Goal: Task Accomplishment & Management: Manage account settings

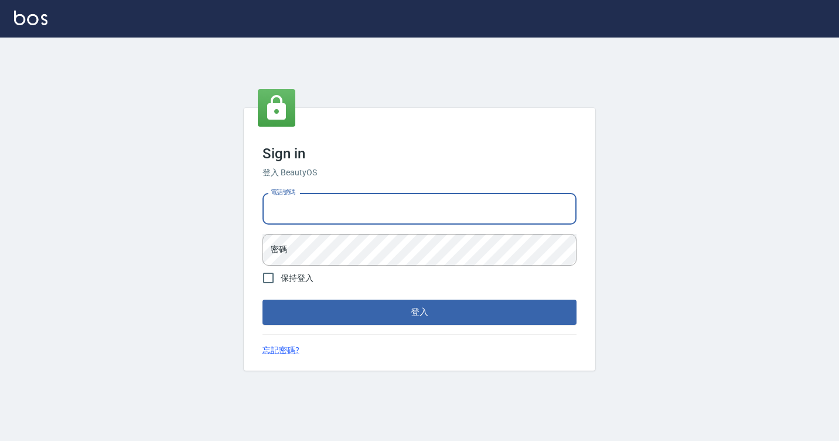
type input "7812080"
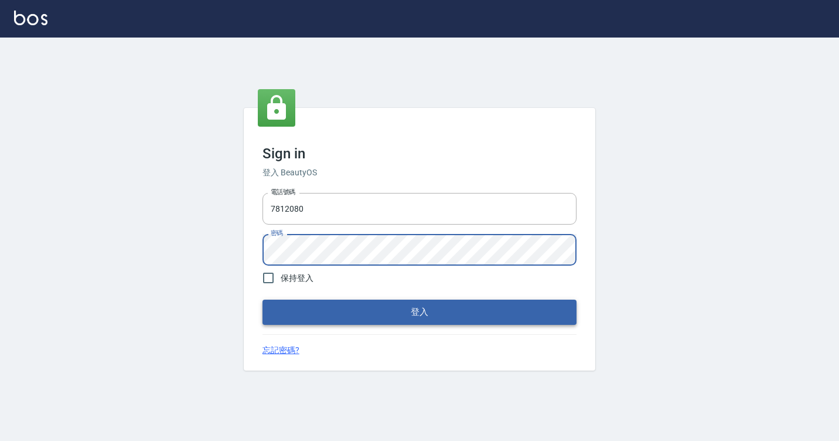
click at [290, 317] on button "登入" at bounding box center [420, 312] width 314 height 25
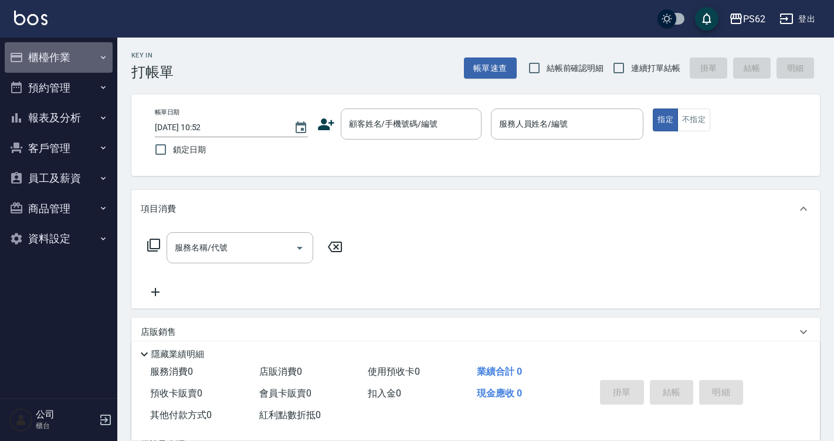
click at [77, 53] on button "櫃檯作業" at bounding box center [59, 57] width 108 height 30
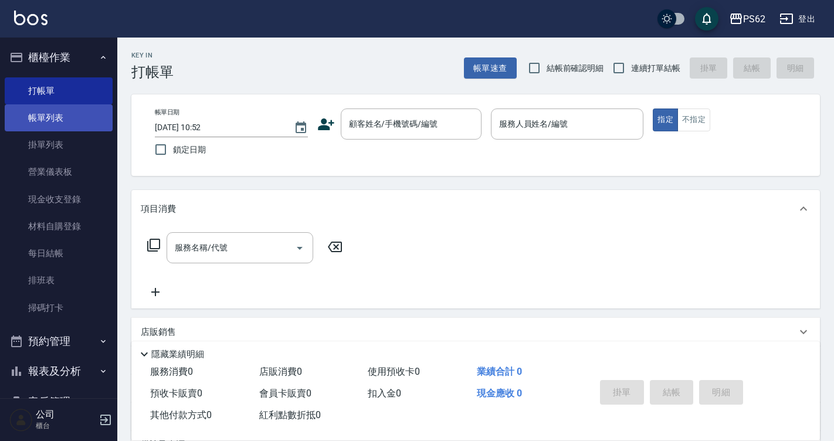
click at [67, 121] on link "帳單列表" at bounding box center [59, 117] width 108 height 27
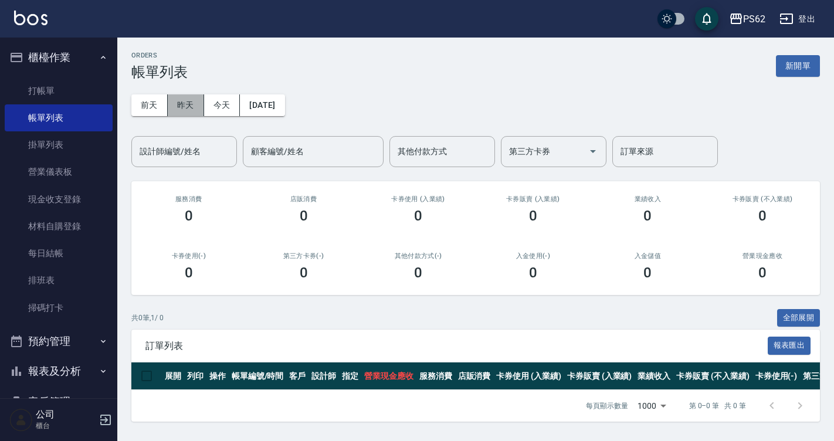
click at [188, 106] on button "昨天" at bounding box center [186, 105] width 36 height 22
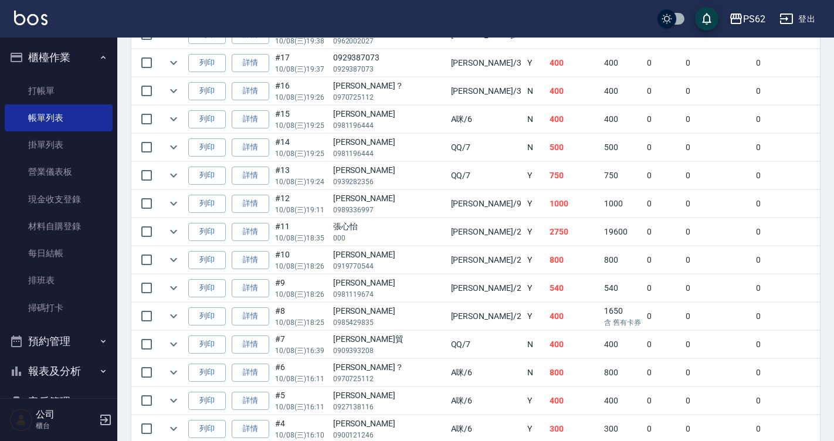
scroll to position [586, 0]
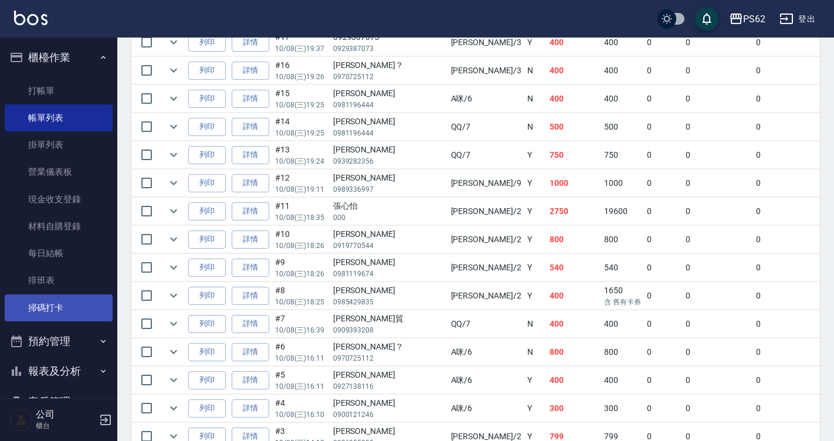
click at [59, 310] on link "掃碼打卡" at bounding box center [59, 307] width 108 height 27
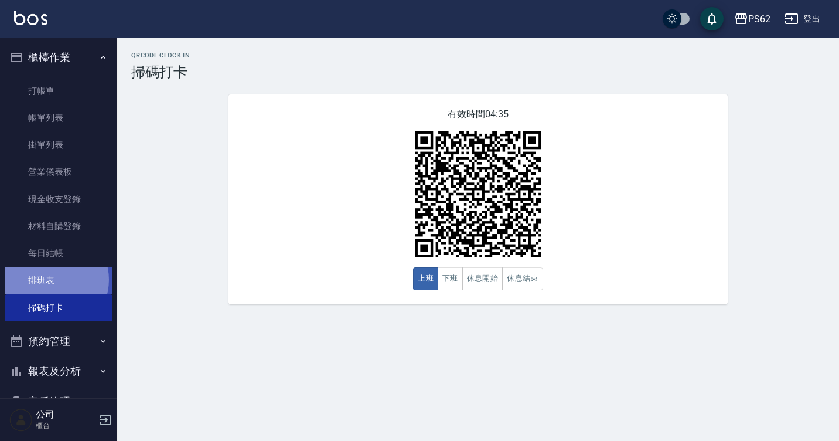
drag, startPoint x: 49, startPoint y: 280, endPoint x: 55, endPoint y: 291, distance: 12.6
click at [48, 280] on link "排班表" at bounding box center [59, 280] width 108 height 27
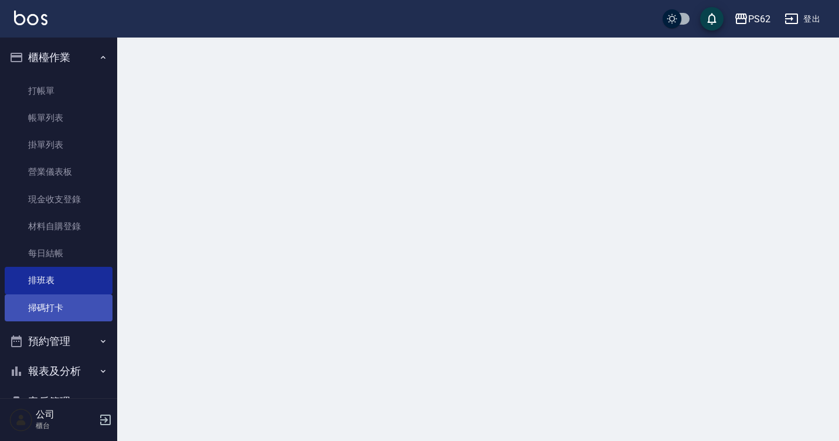
click at [54, 307] on link "掃碼打卡" at bounding box center [59, 307] width 108 height 27
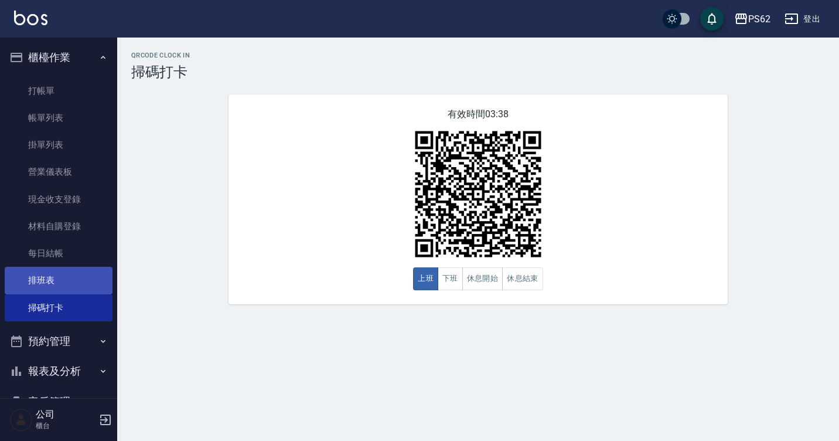
click at [46, 280] on link "排班表" at bounding box center [59, 280] width 108 height 27
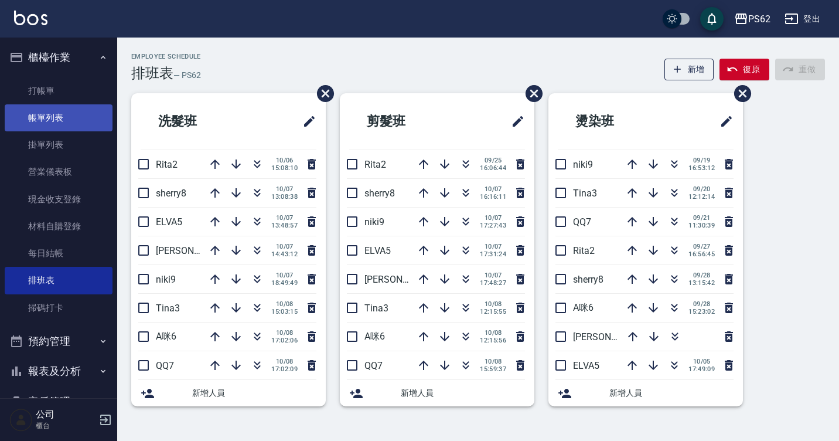
click at [30, 124] on link "帳單列表" at bounding box center [59, 117] width 108 height 27
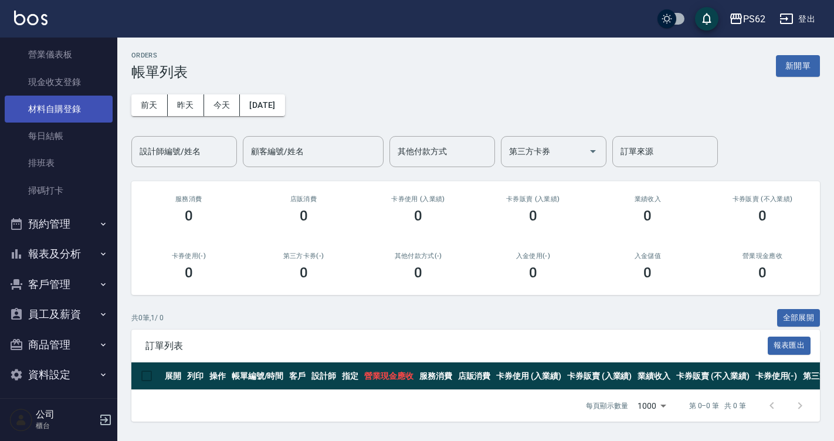
scroll to position [123, 0]
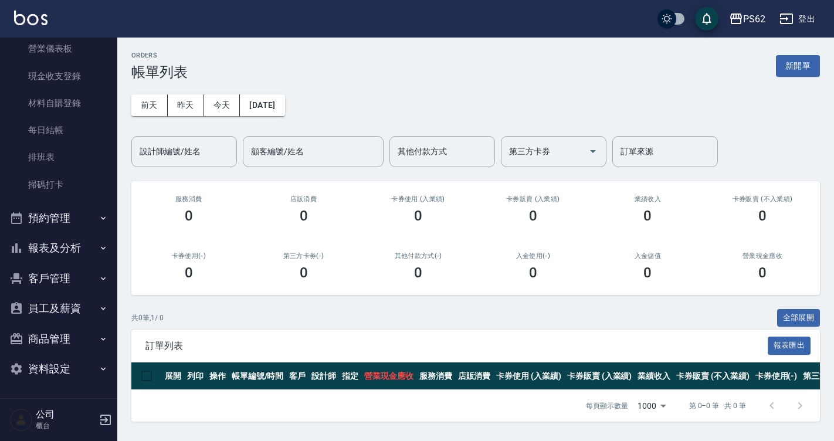
click at [60, 244] on button "報表及分析" at bounding box center [59, 248] width 108 height 30
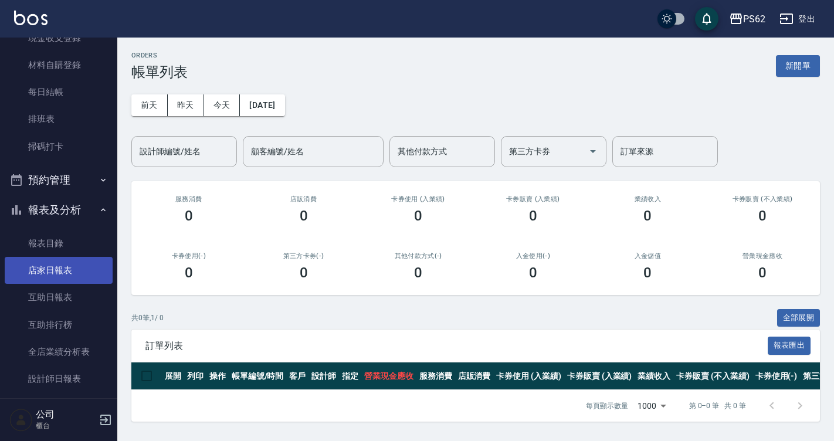
scroll to position [182, 0]
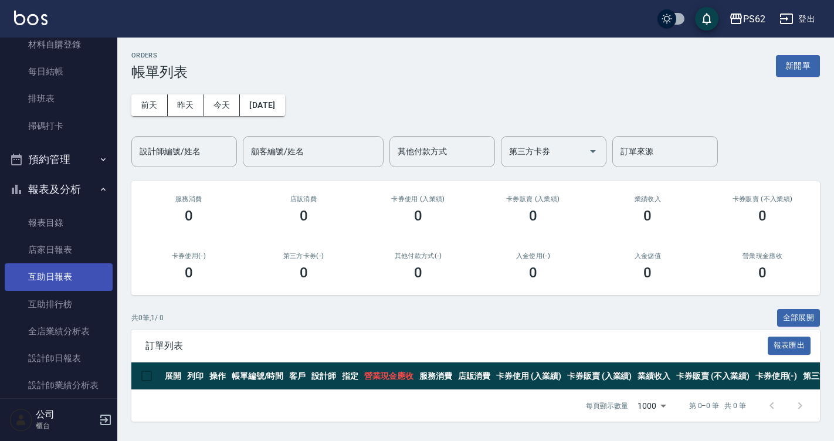
click at [87, 275] on link "互助日報表" at bounding box center [59, 276] width 108 height 27
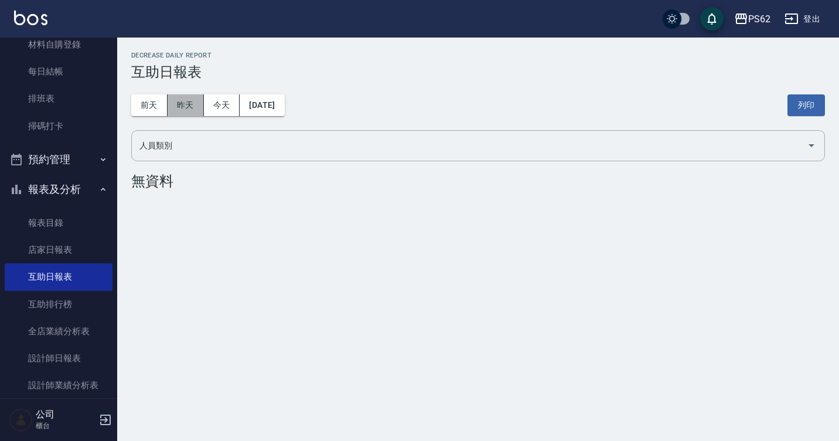
click at [188, 108] on button "昨天" at bounding box center [186, 105] width 36 height 22
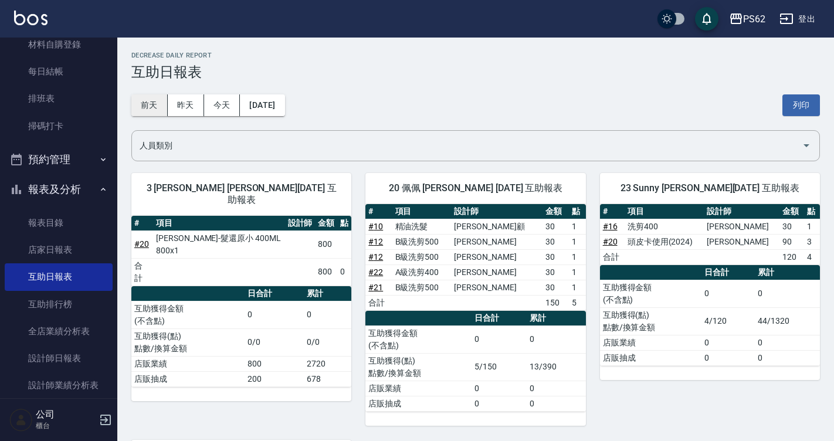
click at [147, 104] on button "前天" at bounding box center [149, 105] width 36 height 22
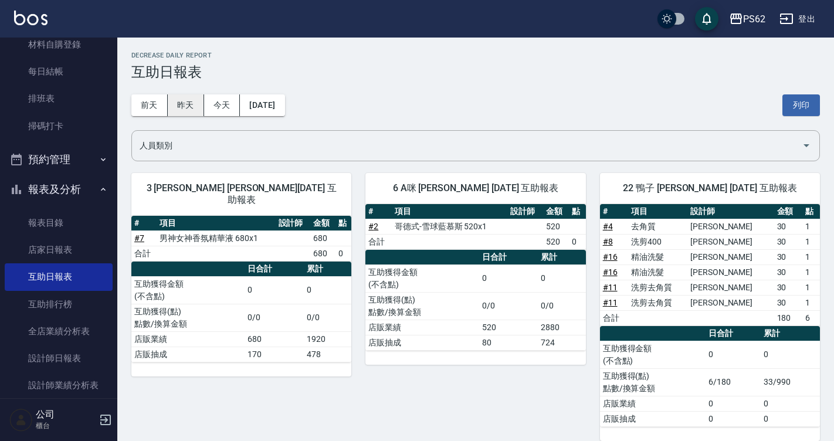
click at [176, 105] on button "昨天" at bounding box center [186, 105] width 36 height 22
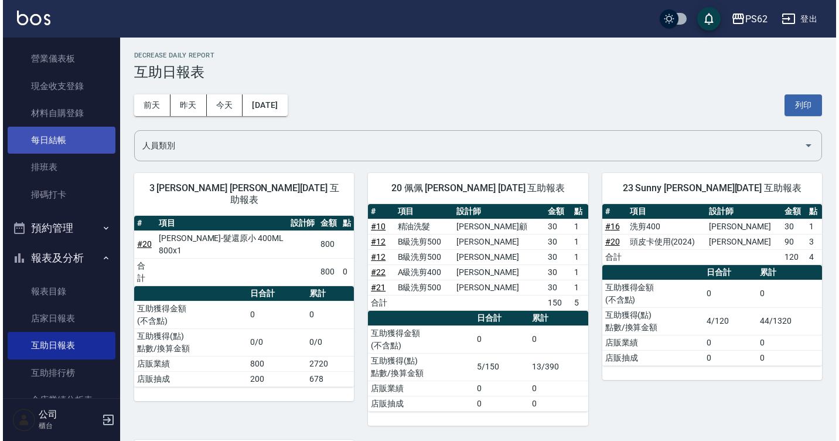
scroll to position [6, 0]
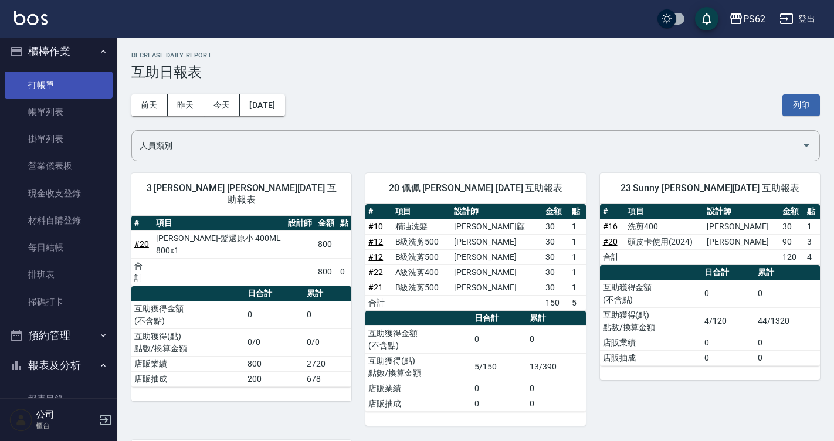
click at [52, 77] on link "打帳單" at bounding box center [59, 85] width 108 height 27
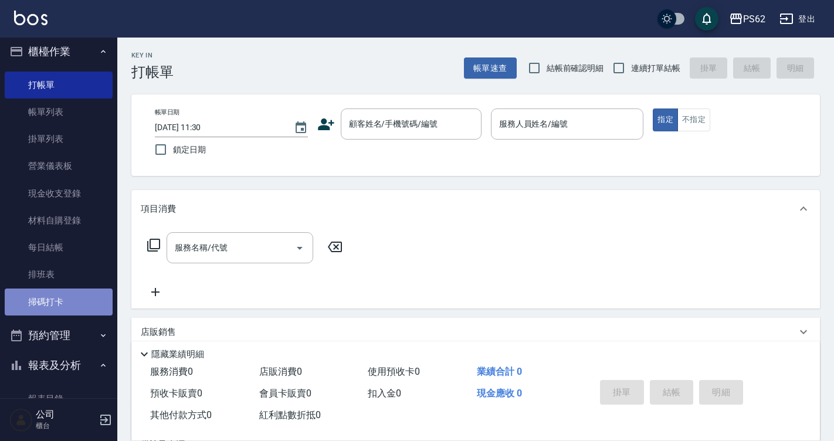
click at [59, 303] on link "掃碼打卡" at bounding box center [59, 301] width 108 height 27
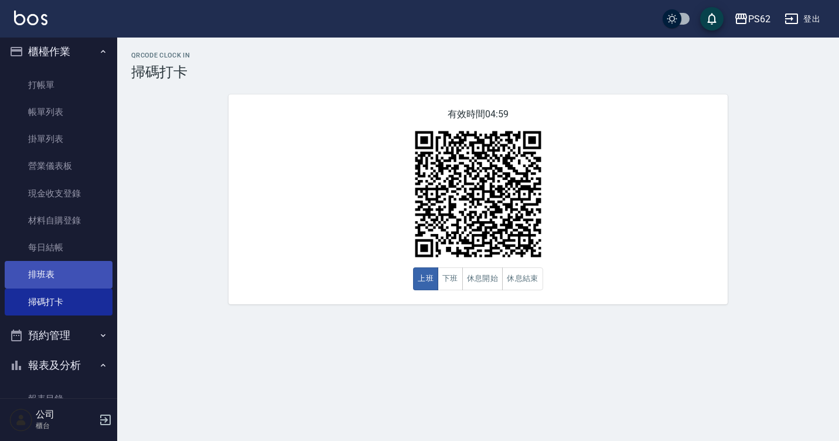
click at [24, 282] on link "排班表" at bounding box center [59, 274] width 108 height 27
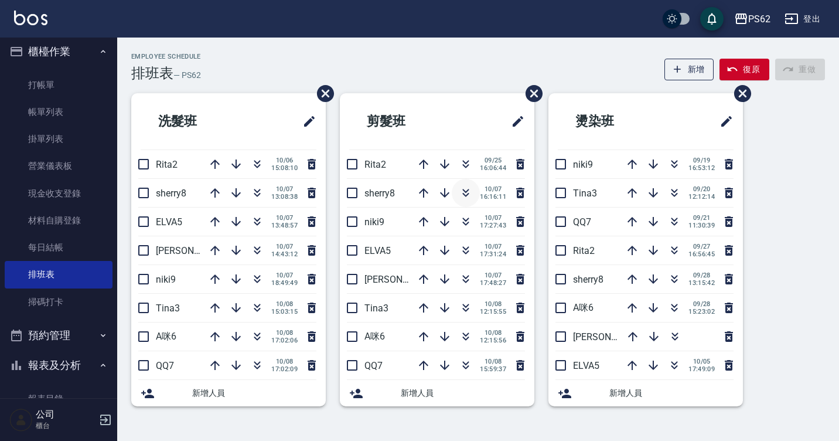
click at [467, 191] on icon "button" at bounding box center [466, 191] width 6 height 4
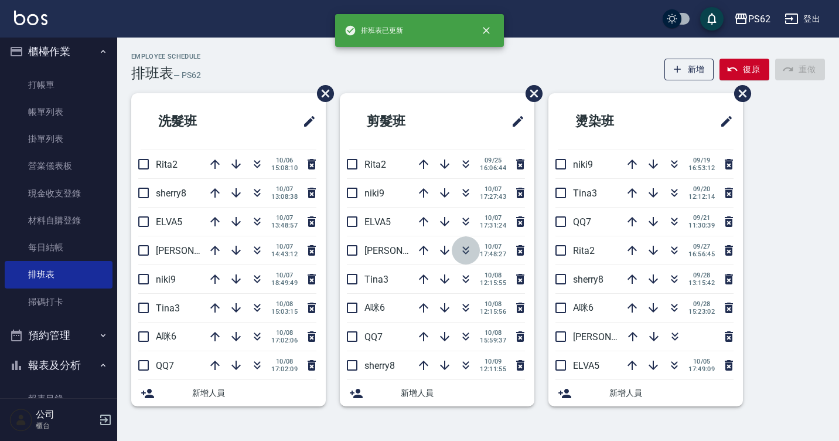
click at [468, 251] on icon "button" at bounding box center [466, 252] width 6 height 4
